Goal: Transaction & Acquisition: Purchase product/service

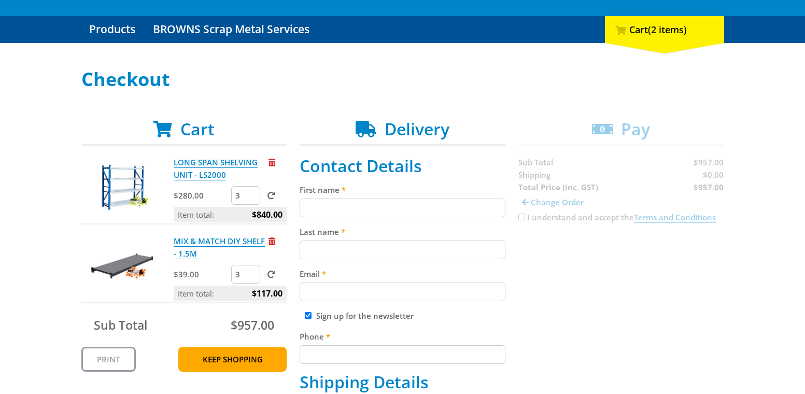
scroll to position [104, 0]
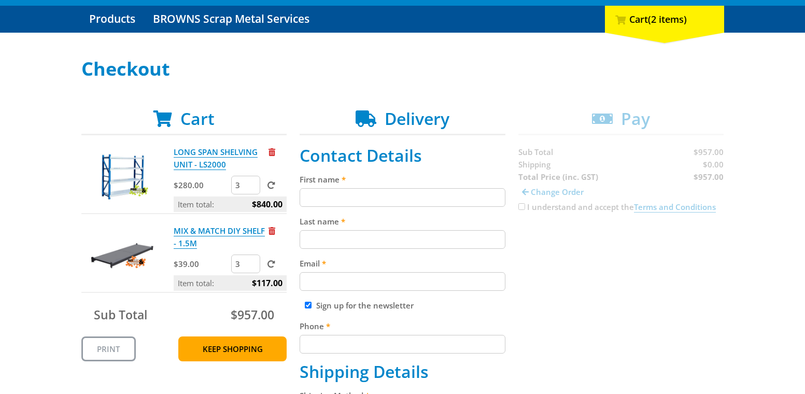
click at [179, 158] on p "LONG SPAN SHELVING UNIT - LS2000" at bounding box center [220, 158] width 93 height 25
click at [189, 164] on link "LONG SPAN SHELVING UNIT - LS2000" at bounding box center [216, 158] width 84 height 23
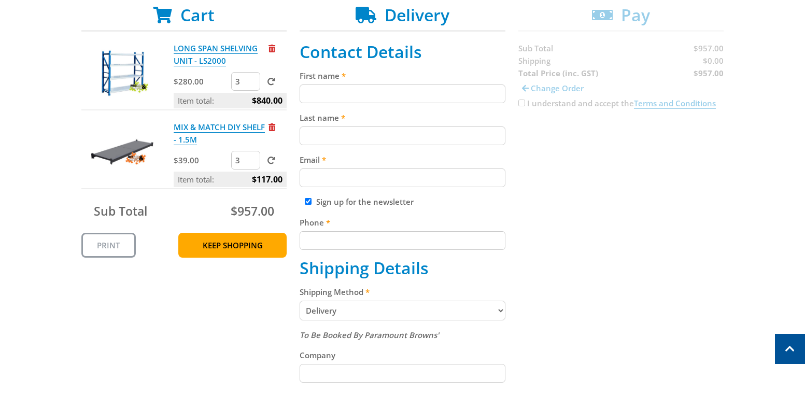
scroll to position [156, 0]
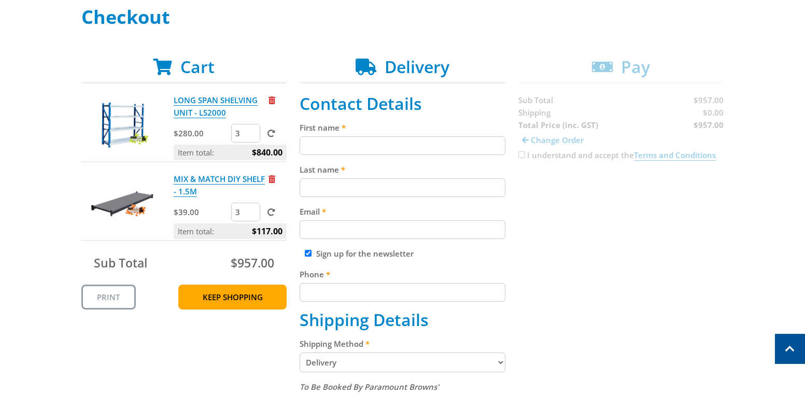
click at [371, 69] on span at bounding box center [366, 67] width 21 height 17
click at [324, 146] on input "First name" at bounding box center [403, 145] width 206 height 19
type input "[PERSON_NAME]"
type input "Falckh"
type input "[EMAIL_ADDRESS][DOMAIN_NAME]"
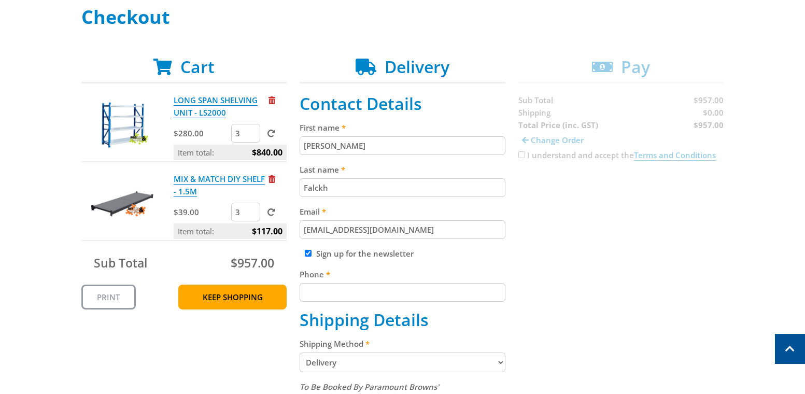
type input "0883275200"
type input "[GEOGRAPHIC_DATA]"
type input "Lynton Terrace"
type input "Seaford"
type input "5169"
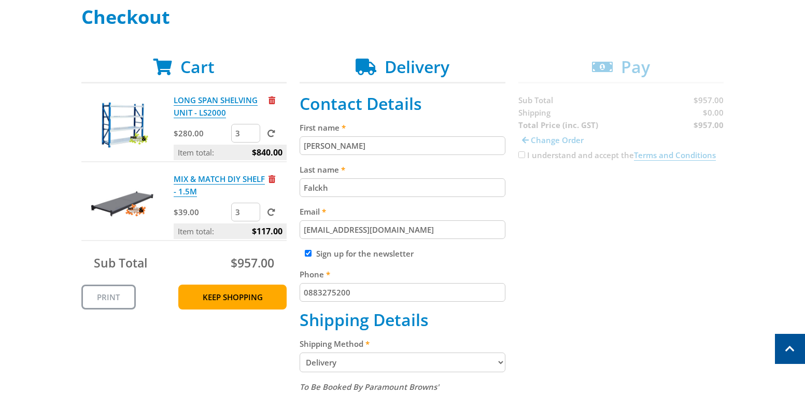
select select "SA"
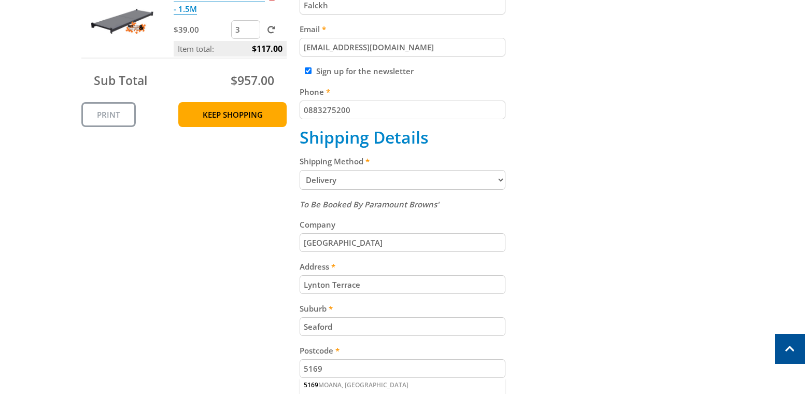
scroll to position [363, 0]
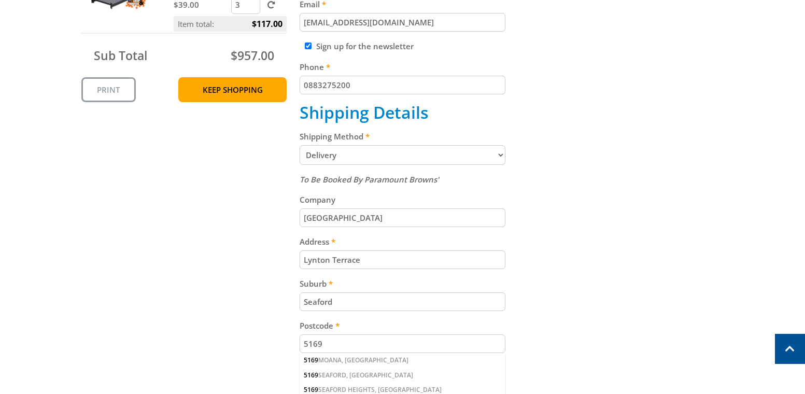
click at [394, 158] on select "Pickup from Gepps Cross Delivery" at bounding box center [403, 155] width 206 height 20
click at [402, 158] on select "Pickup from Gepps Cross Delivery" at bounding box center [403, 155] width 206 height 20
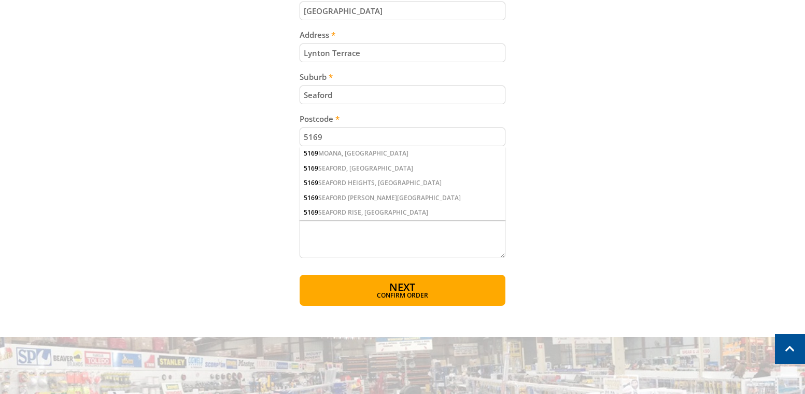
scroll to position [570, 0]
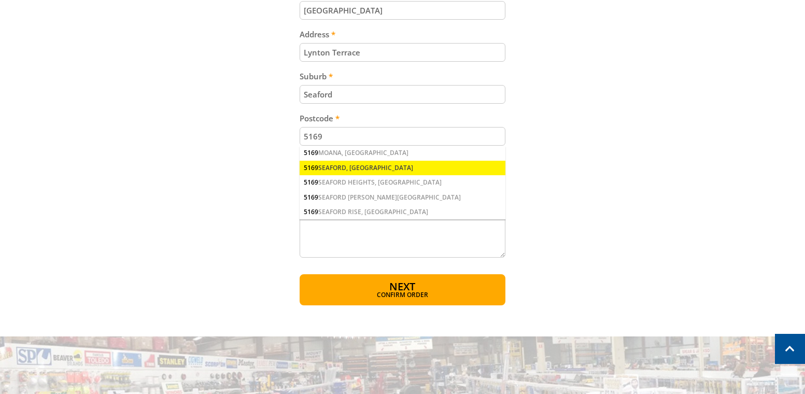
click at [341, 166] on div "[GEOGRAPHIC_DATA], [GEOGRAPHIC_DATA]" at bounding box center [403, 168] width 206 height 15
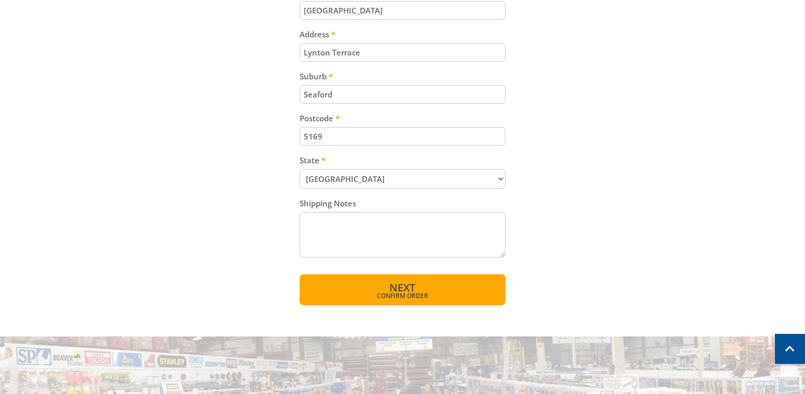
click at [434, 287] on button "Next Confirm order" at bounding box center [403, 289] width 206 height 31
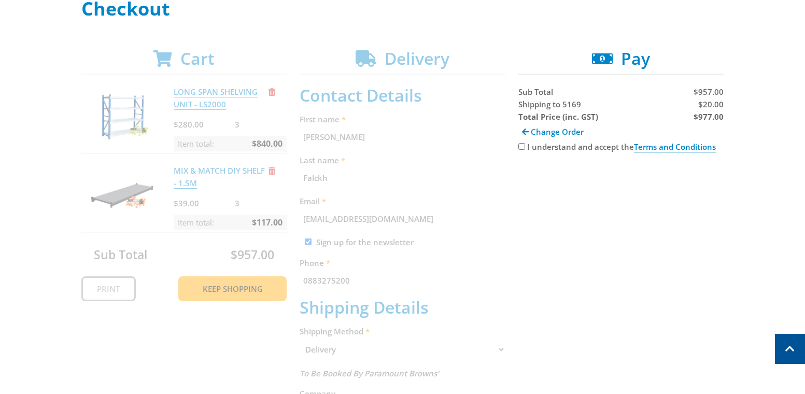
scroll to position [104, 0]
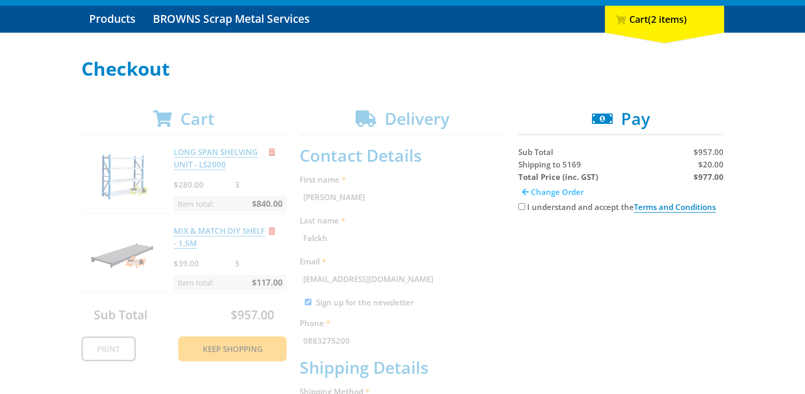
click at [574, 193] on span "Change Order" at bounding box center [557, 192] width 53 height 10
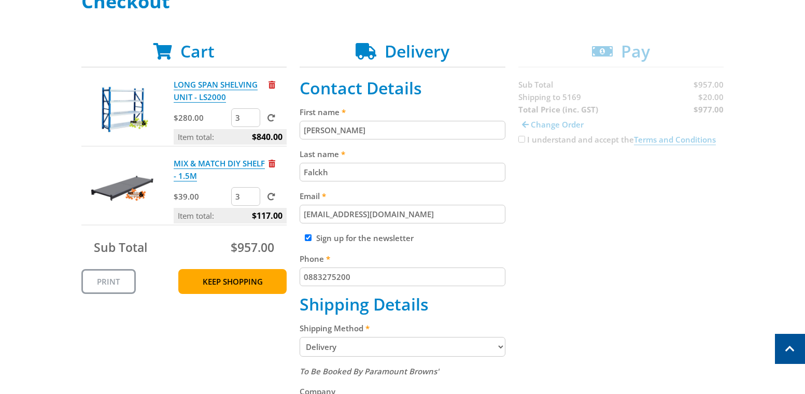
scroll to position [156, 0]
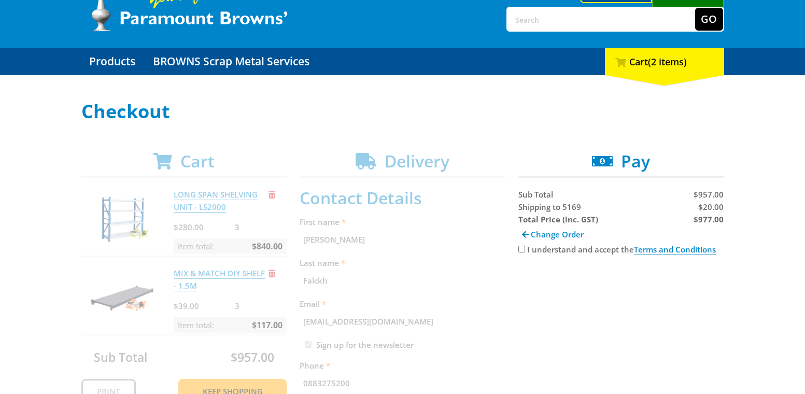
scroll to position [104, 0]
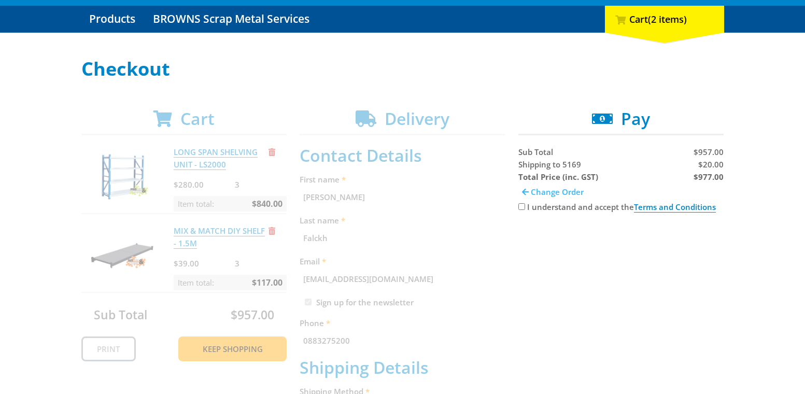
click at [538, 191] on span "Change Order" at bounding box center [557, 192] width 53 height 10
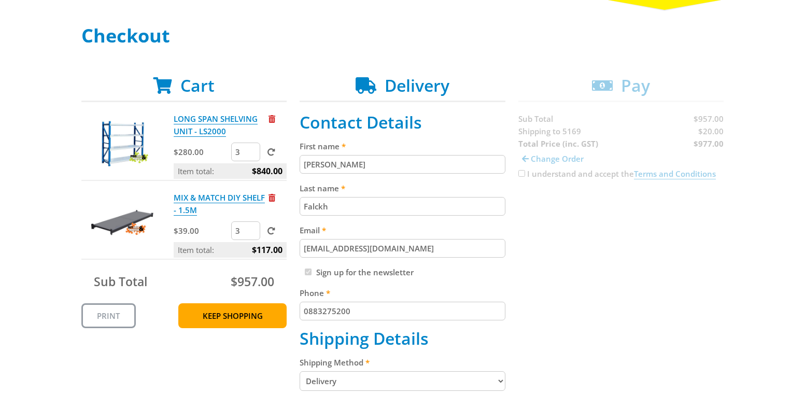
scroll to position [156, 0]
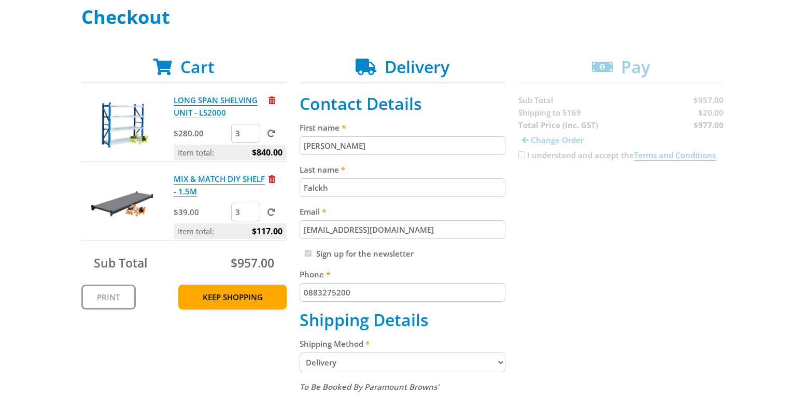
click at [62, 292] on div "Select your Delivery Method Personal Pick up Available in 5 days Courier Pick u…" at bounding box center [402, 363] width 805 height 713
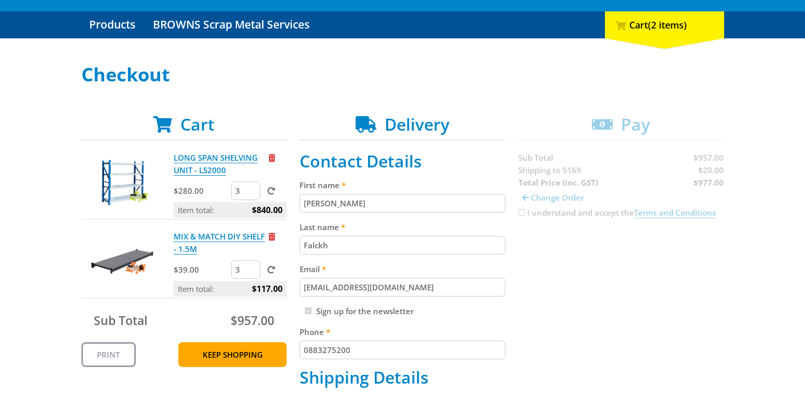
scroll to position [104, 0]
